Goal: Check status: Check status

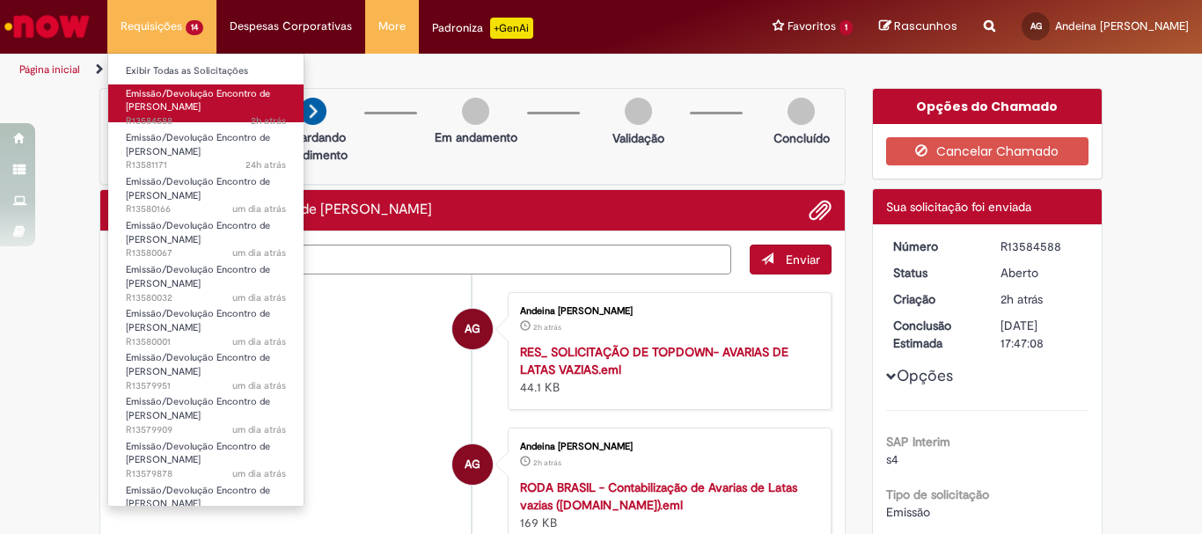
click at [165, 113] on span "Emissão/Devolução Encontro de [PERSON_NAME]" at bounding box center [198, 100] width 144 height 27
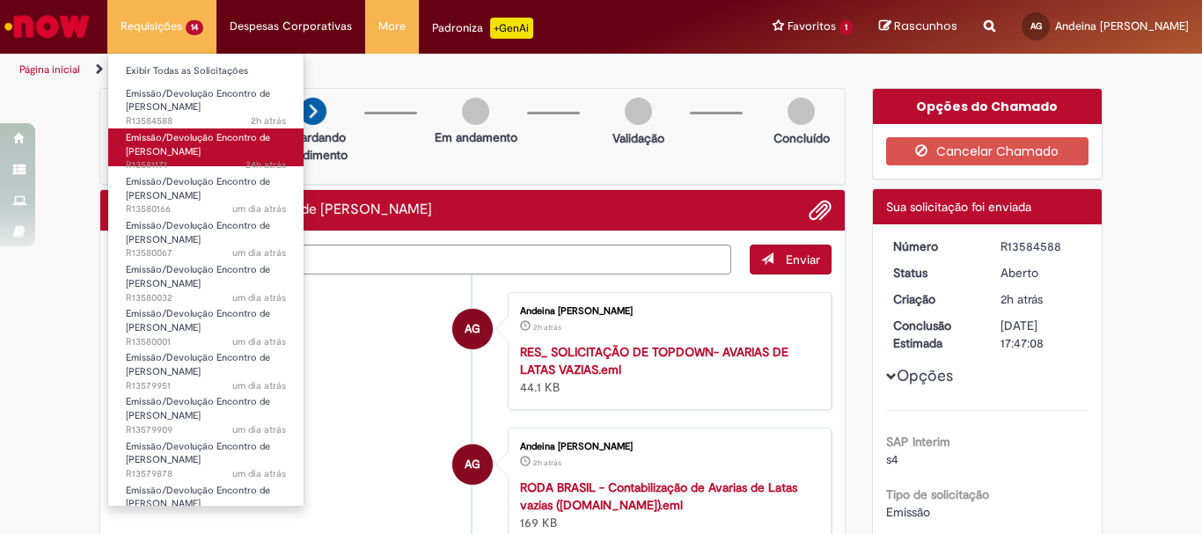
click at [165, 145] on span "Emissão/Devolução Encontro de [PERSON_NAME]" at bounding box center [198, 144] width 144 height 27
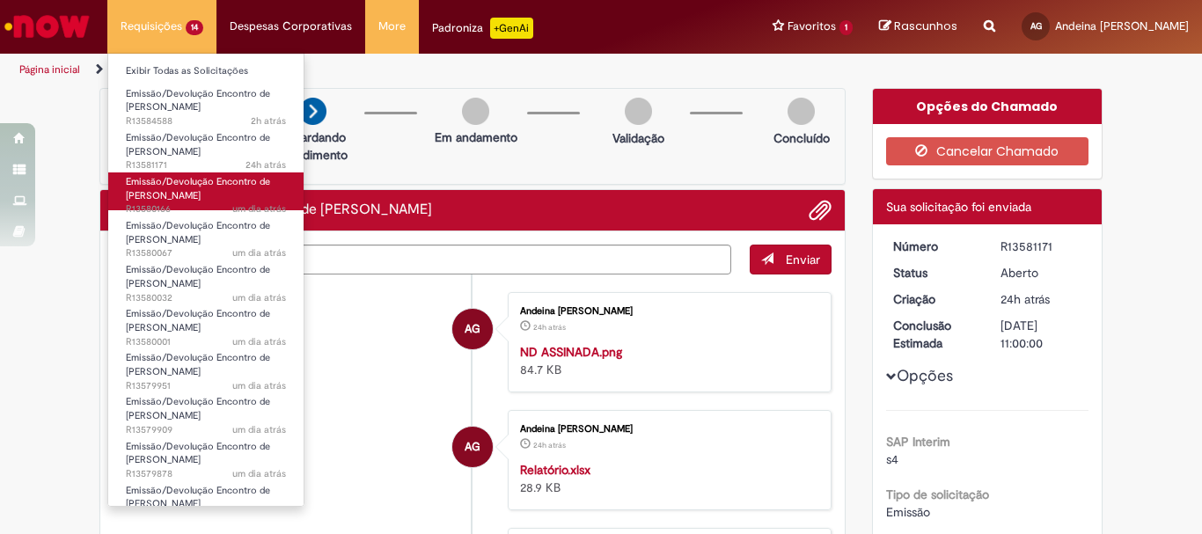
click at [167, 208] on span "um dia atrás um dia atrás R13580166" at bounding box center [206, 209] width 160 height 14
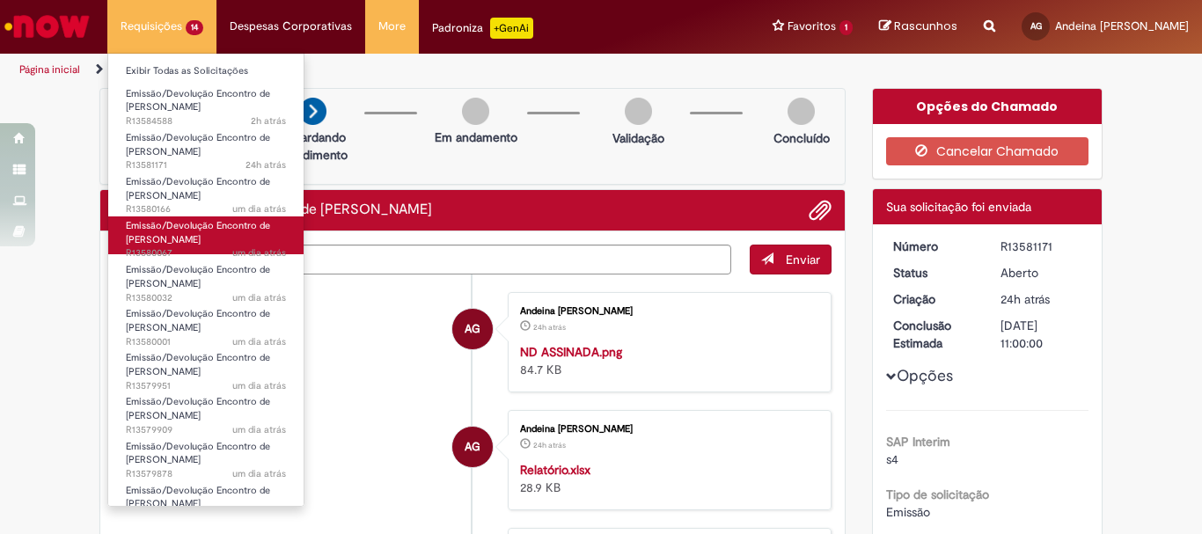
click at [166, 223] on span "Emissão/Devolução Encontro de [PERSON_NAME]" at bounding box center [198, 232] width 144 height 27
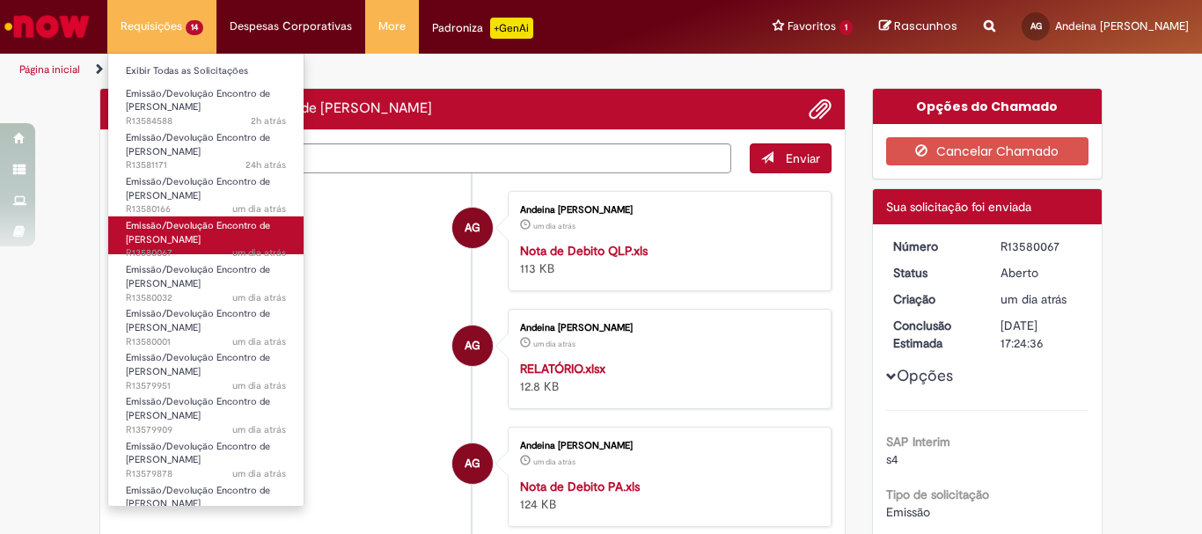
click at [224, 244] on link "Emissão/Devolução Encontro de Contas Fornecedor um dia atrás um dia atrás R1358…" at bounding box center [205, 235] width 195 height 38
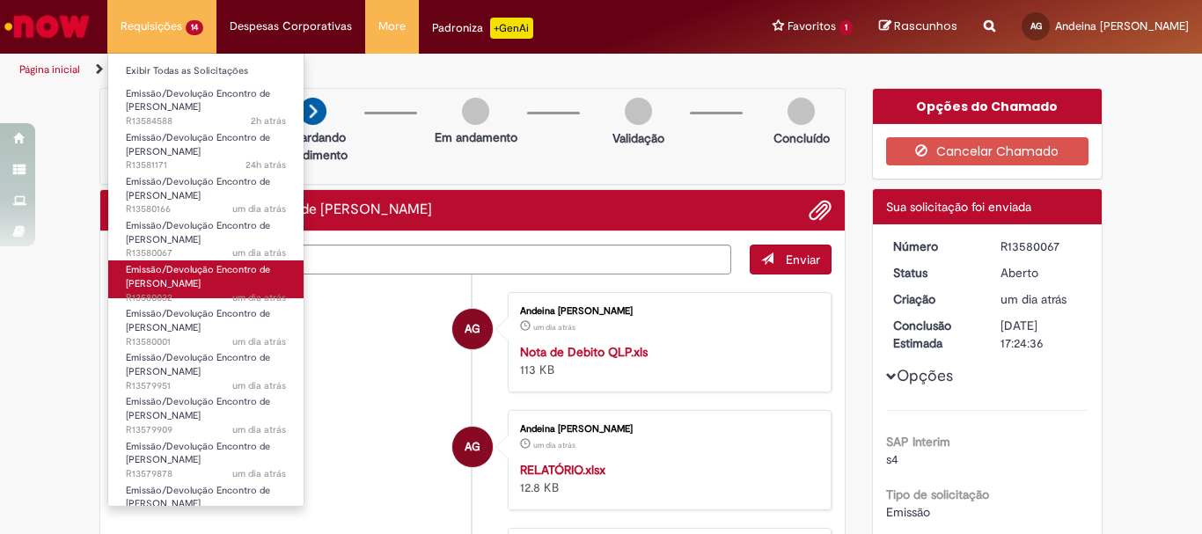
click at [221, 287] on link "Emissão/Devolução Encontro de Contas Fornecedor um dia atrás um dia atrás R1358…" at bounding box center [205, 279] width 195 height 38
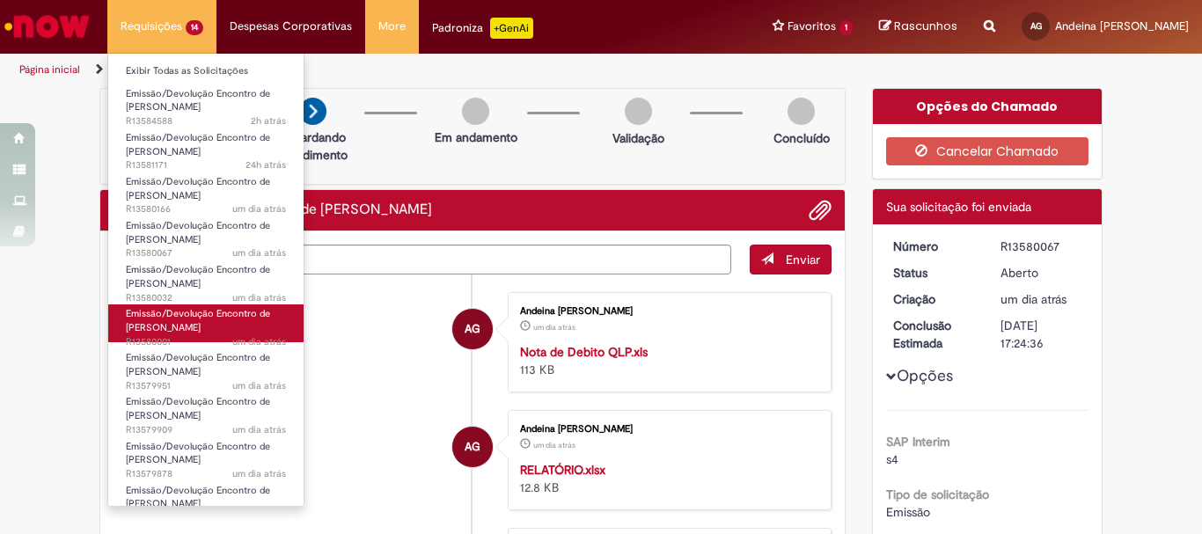
click at [215, 307] on span "Emissão/Devolução Encontro de [PERSON_NAME]" at bounding box center [198, 320] width 144 height 27
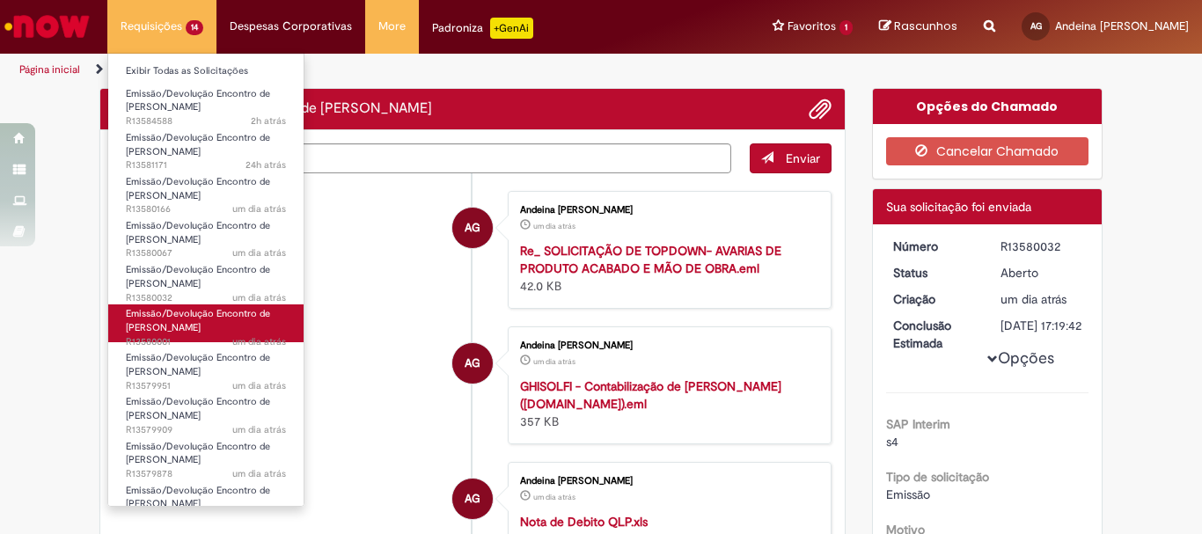
scroll to position [195, 0]
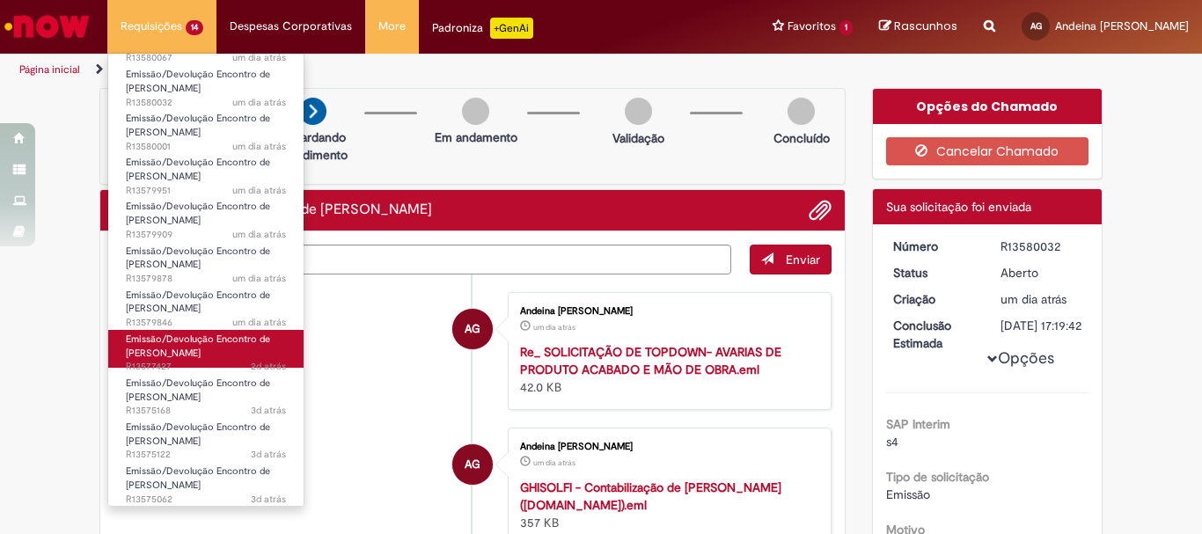
click at [200, 335] on span "Emissão/Devolução Encontro de [PERSON_NAME]" at bounding box center [198, 346] width 144 height 27
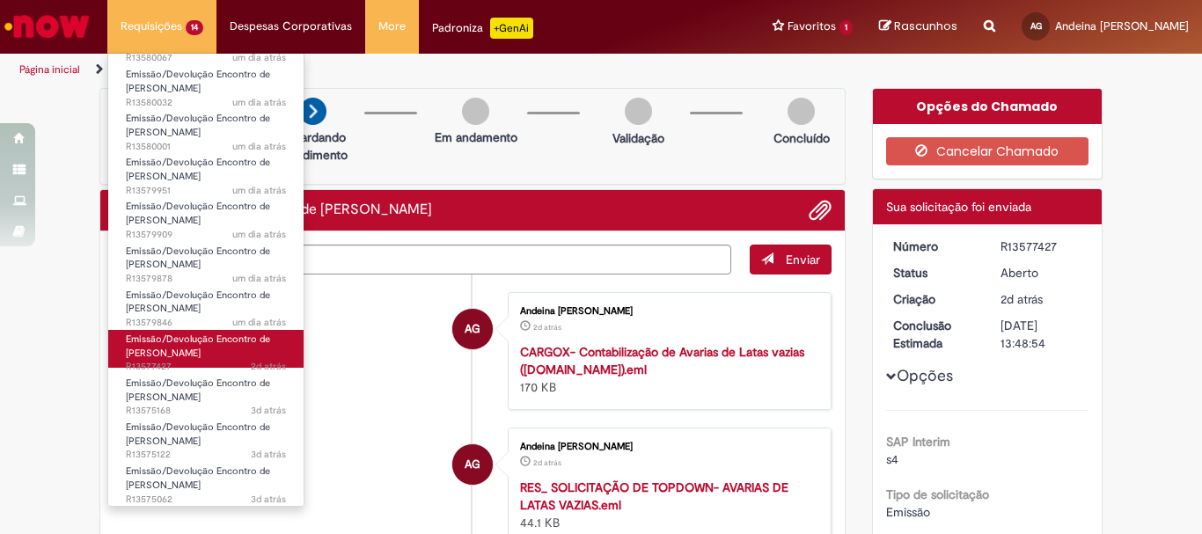
click at [192, 347] on span "Emissão/Devolução Encontro de [PERSON_NAME]" at bounding box center [198, 346] width 144 height 27
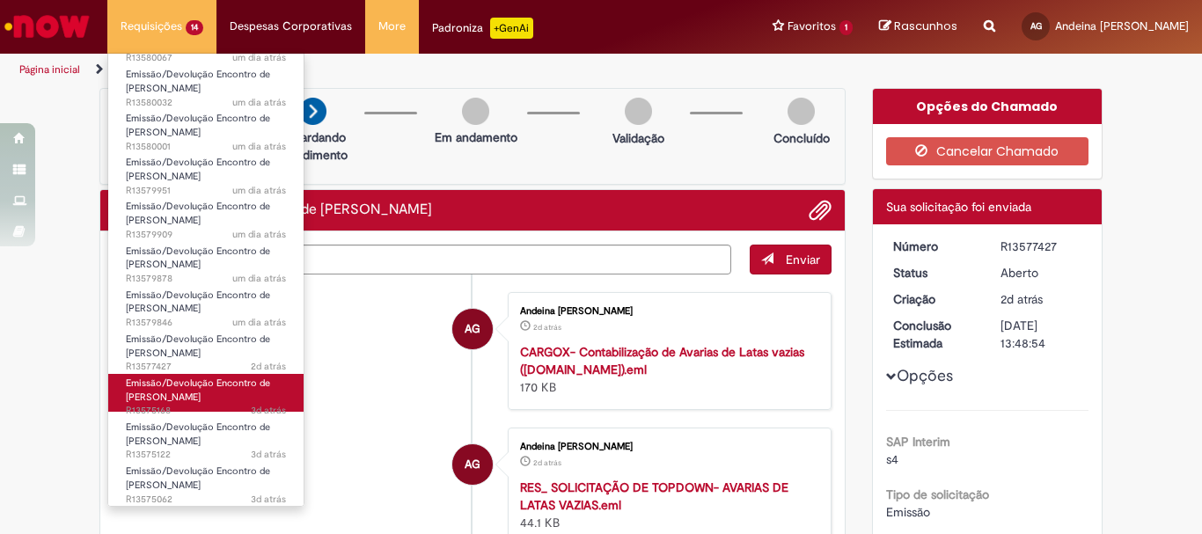
click at [219, 392] on link "Emissão/Devolução Encontro de Contas Fornecedor 3d atrás 3 dias atrás R13575168" at bounding box center [205, 393] width 195 height 38
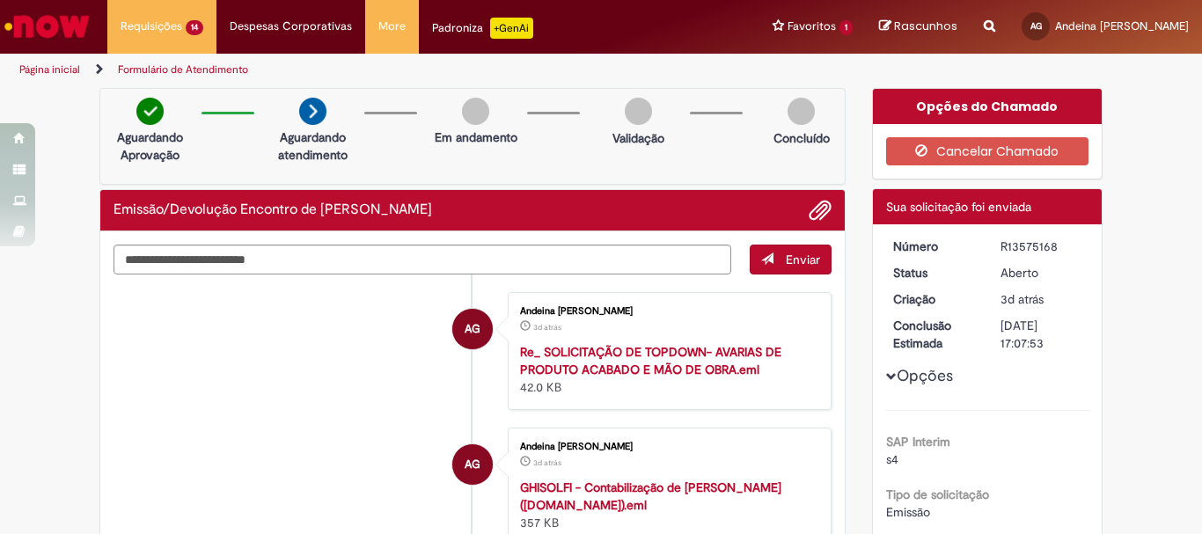
scroll to position [264, 0]
